Goal: Transaction & Acquisition: Book appointment/travel/reservation

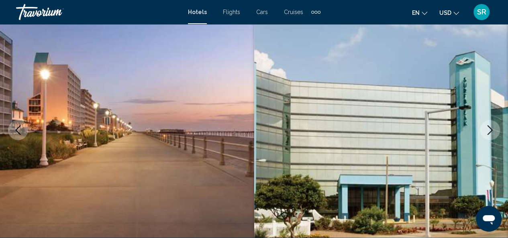
scroll to position [98, 0]
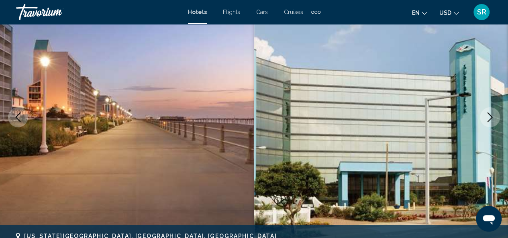
click at [497, 115] on button "Next image" at bounding box center [490, 117] width 20 height 20
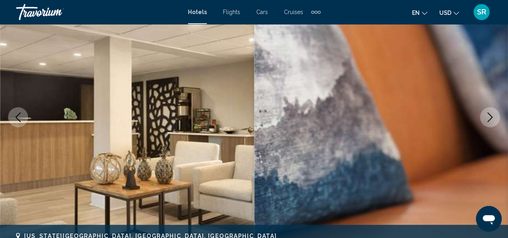
click at [497, 115] on button "Next image" at bounding box center [490, 117] width 20 height 20
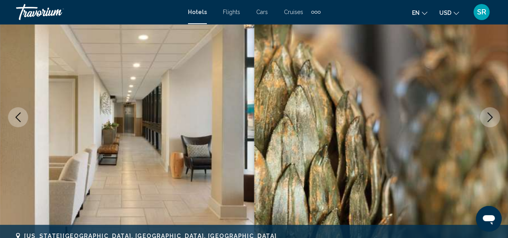
click at [497, 115] on button "Next image" at bounding box center [490, 117] width 20 height 20
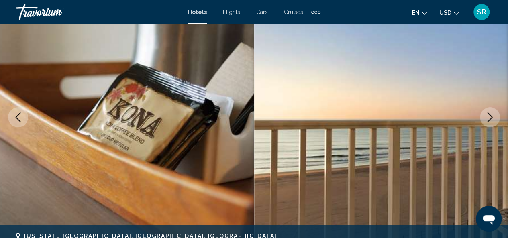
click at [497, 115] on button "Next image" at bounding box center [490, 117] width 20 height 20
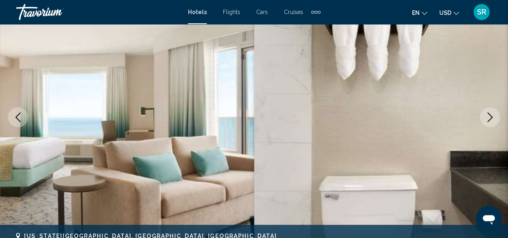
click at [497, 115] on button "Next image" at bounding box center [490, 117] width 20 height 20
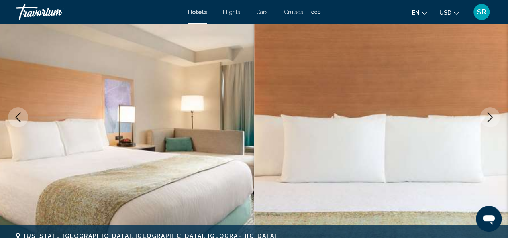
click at [497, 115] on button "Next image" at bounding box center [490, 117] width 20 height 20
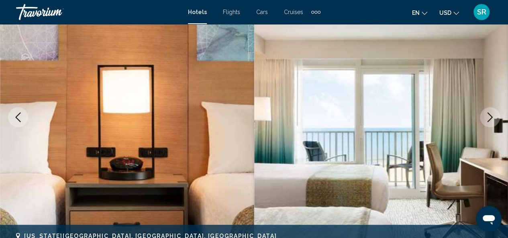
click at [497, 115] on button "Next image" at bounding box center [490, 117] width 20 height 20
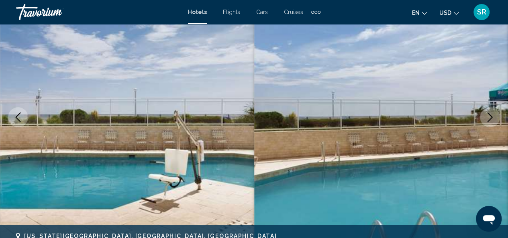
click at [497, 116] on button "Next image" at bounding box center [490, 117] width 20 height 20
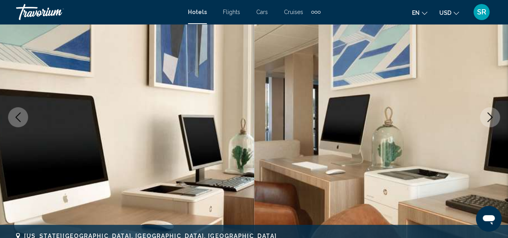
click at [497, 116] on button "Next image" at bounding box center [490, 117] width 20 height 20
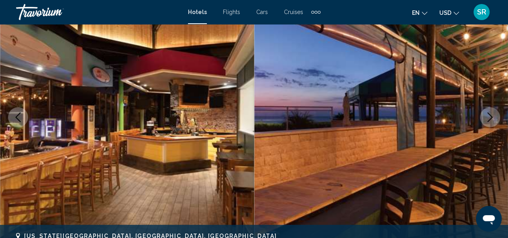
click at [495, 117] on button "Next image" at bounding box center [490, 117] width 20 height 20
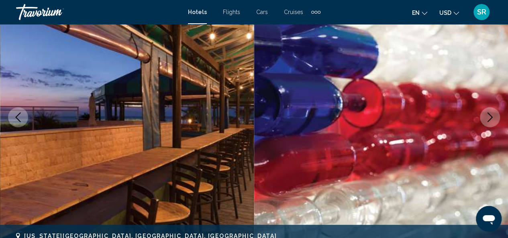
click at [495, 117] on button "Next image" at bounding box center [490, 117] width 20 height 20
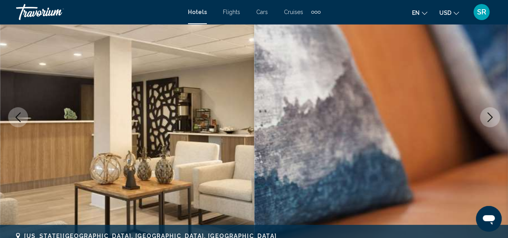
click at [495, 117] on button "Next image" at bounding box center [490, 117] width 20 height 20
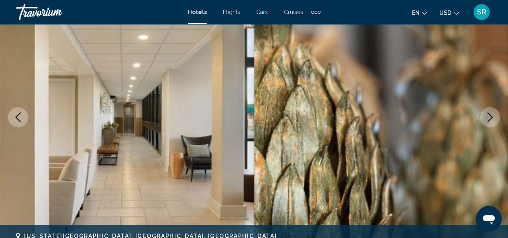
click at [495, 117] on button "Next image" at bounding box center [490, 117] width 20 height 20
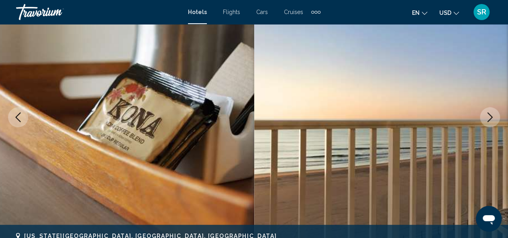
click at [495, 117] on button "Next image" at bounding box center [490, 117] width 20 height 20
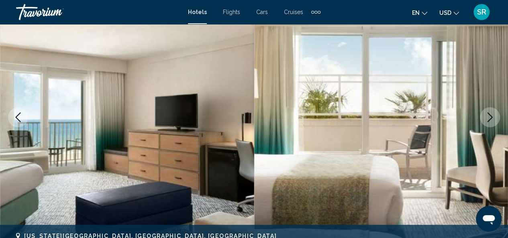
click at [495, 117] on button "Next image" at bounding box center [490, 117] width 20 height 20
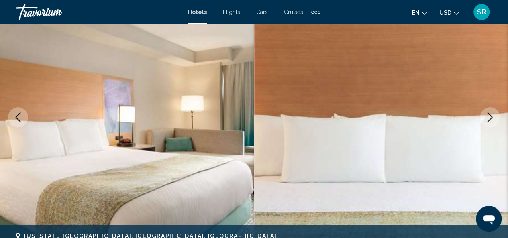
click at [495, 117] on button "Next image" at bounding box center [490, 117] width 20 height 20
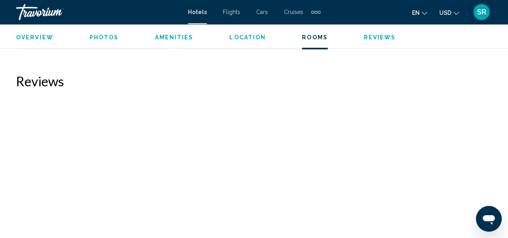
scroll to position [3044, 0]
